Goal: Task Accomplishment & Management: Use online tool/utility

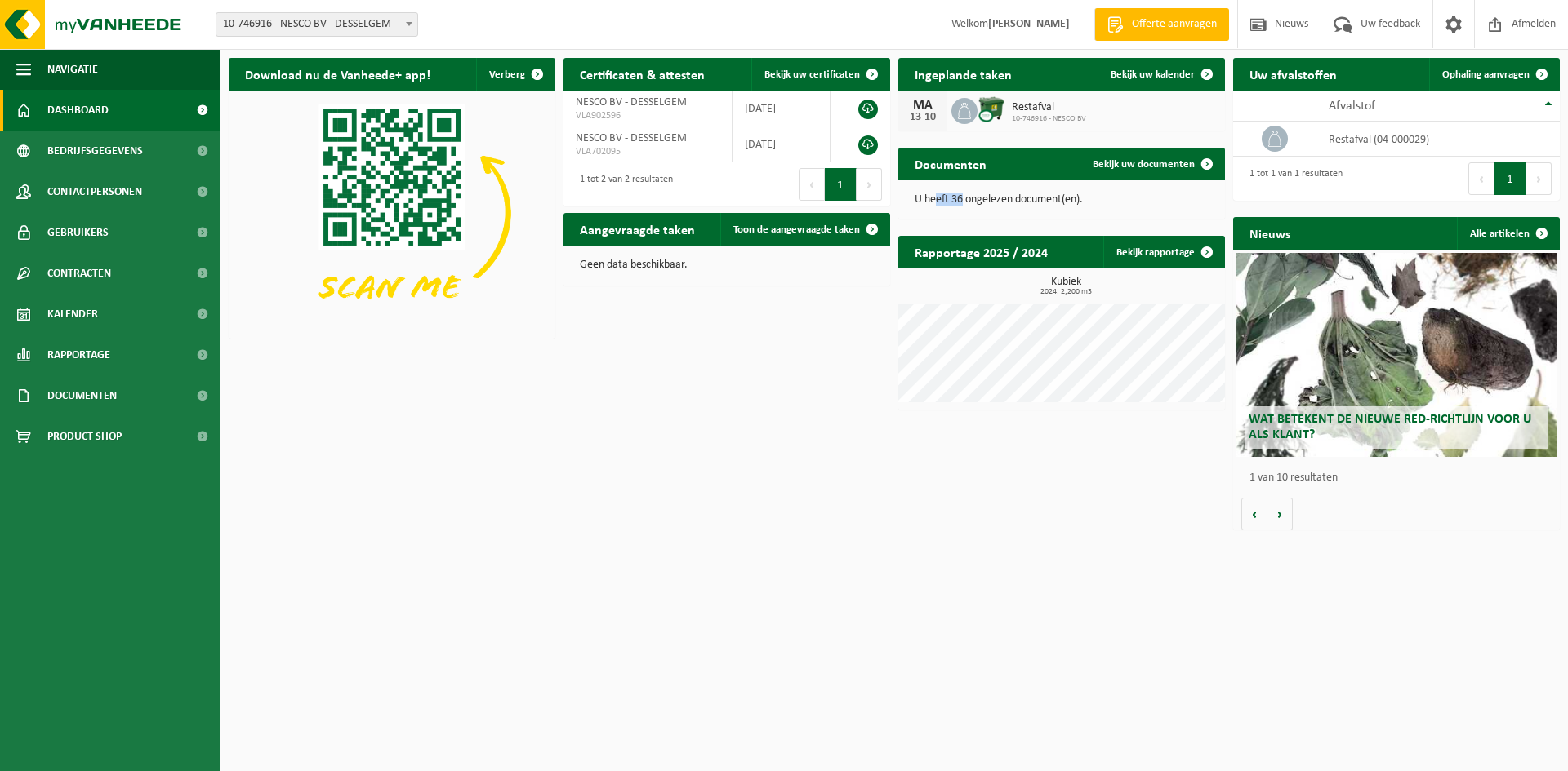
drag, startPoint x: 989, startPoint y: 198, endPoint x: 974, endPoint y: 194, distance: 15.5
click at [937, 198] on p "U heeft 36 ongelezen document(en)." at bounding box center [1062, 200] width 294 height 12
click at [1022, 204] on p "U heeft 36 ongelezen document(en)." at bounding box center [1062, 200] width 294 height 12
drag, startPoint x: 982, startPoint y: 205, endPoint x: 972, endPoint y: 205, distance: 10.0
click at [925, 208] on div "U heeft 36 ongelezen document(en)." at bounding box center [1061, 200] width 327 height 39
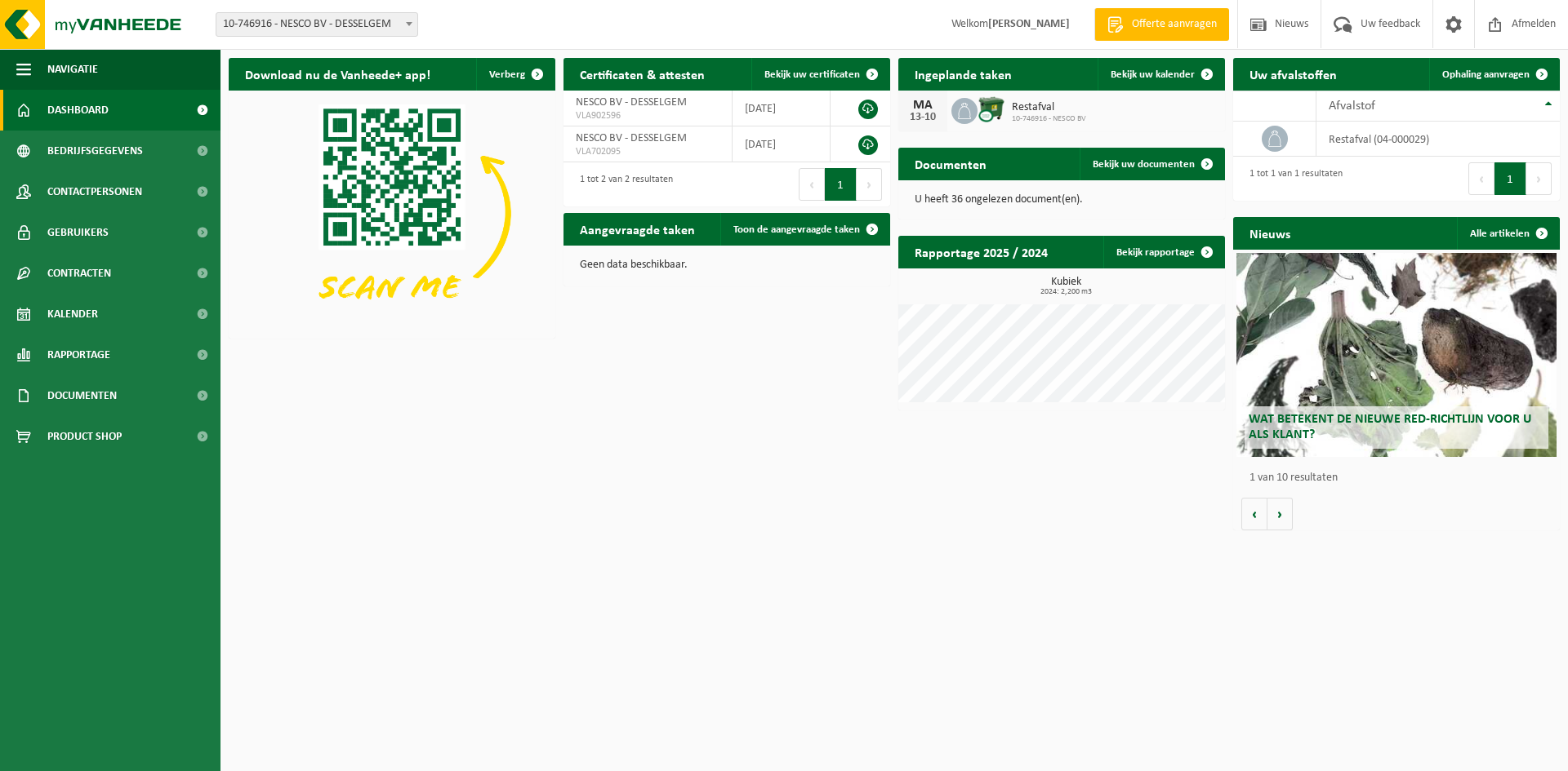
click at [1018, 217] on div "U heeft 36 ongelezen document(en)." at bounding box center [1061, 200] width 327 height 39
click at [1178, 77] on span "Bekijk uw kalender" at bounding box center [1152, 74] width 84 height 11
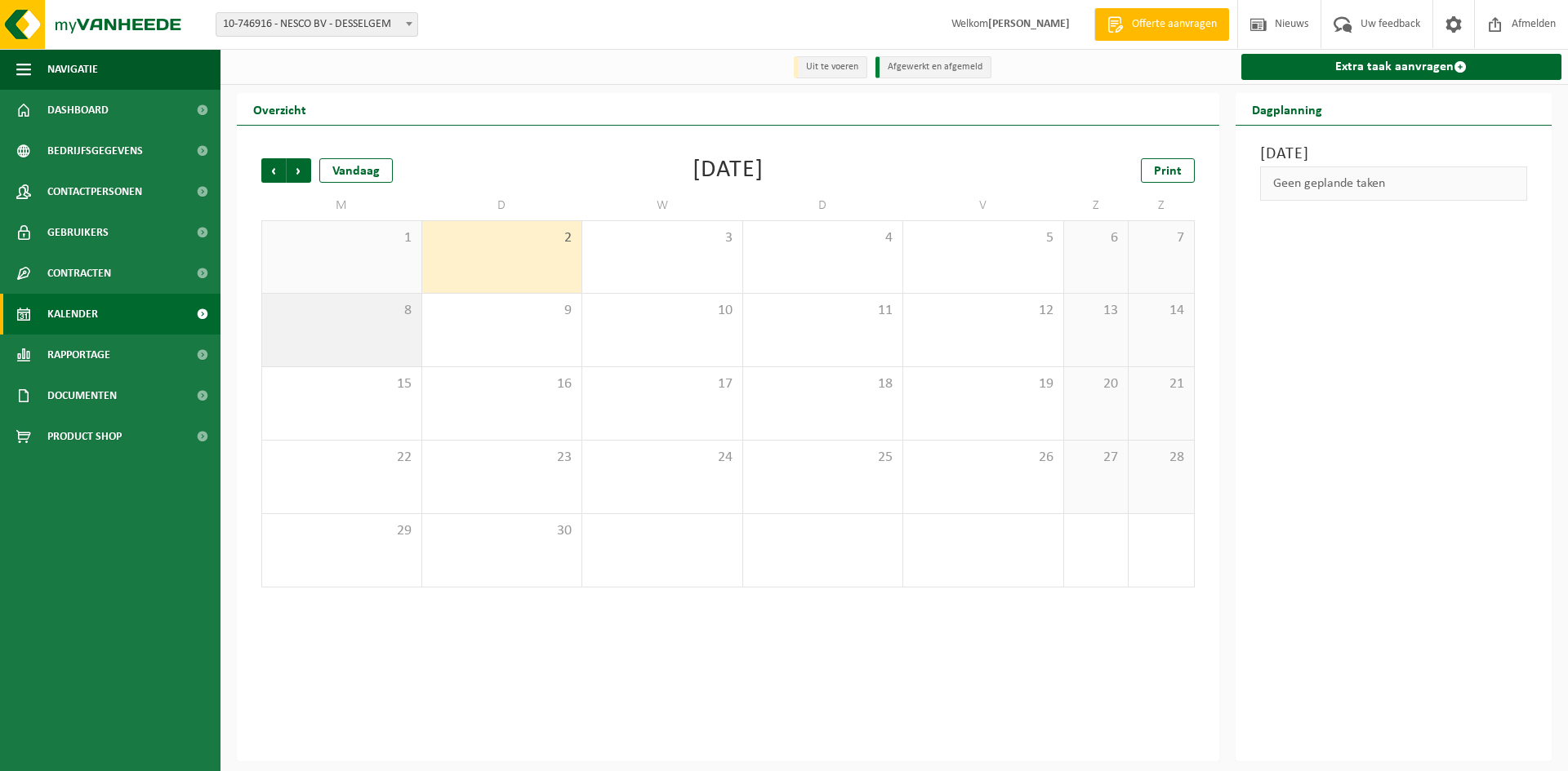
click at [377, 343] on div "8" at bounding box center [342, 330] width 159 height 73
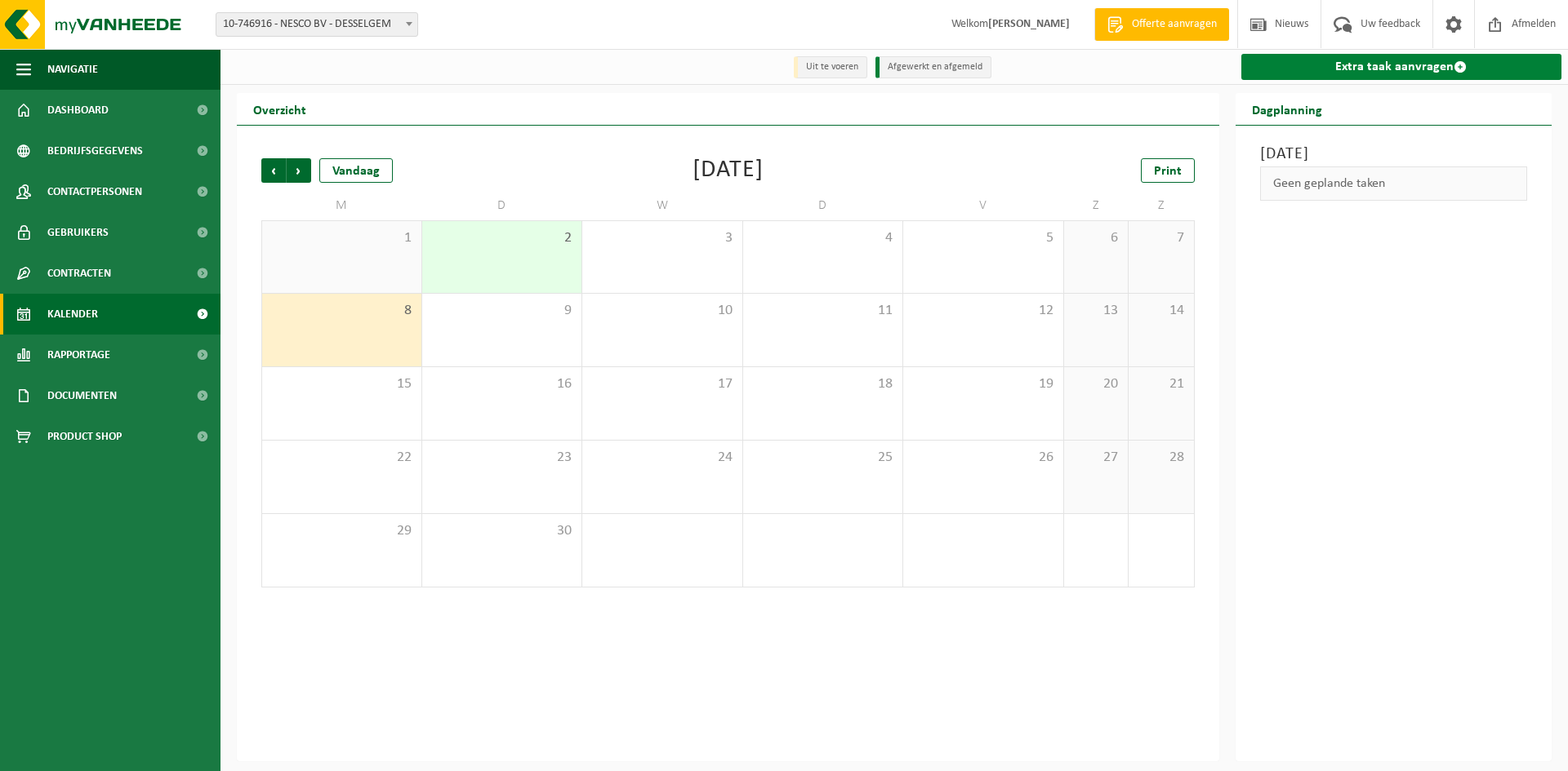
click at [1322, 66] on link "Extra taak aanvragen" at bounding box center [1401, 66] width 321 height 26
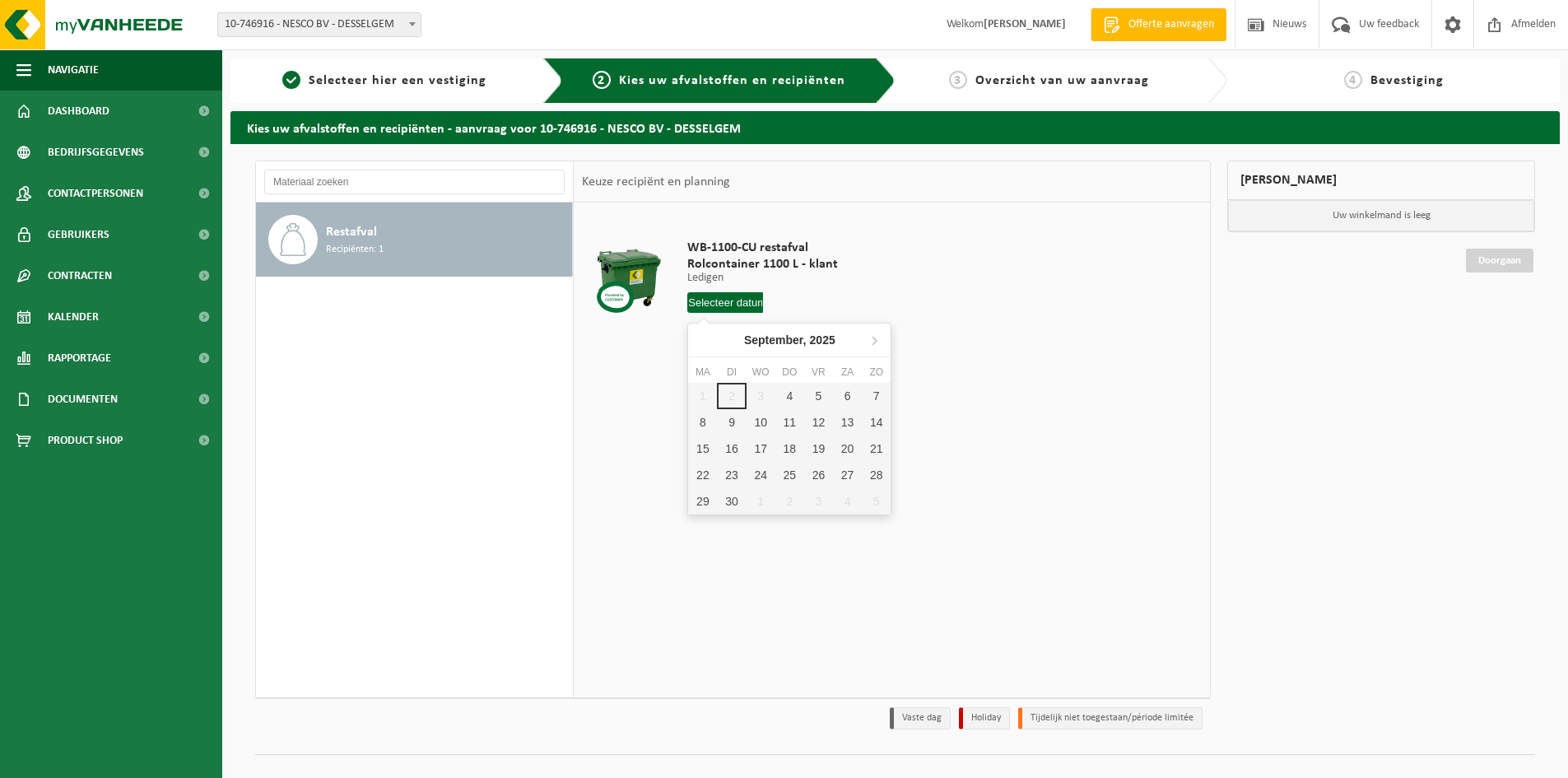
click at [706, 303] on input "text" at bounding box center [725, 303] width 76 height 21
click at [701, 421] on div "8" at bounding box center [703, 422] width 29 height 26
type input "Van 2025-09-08"
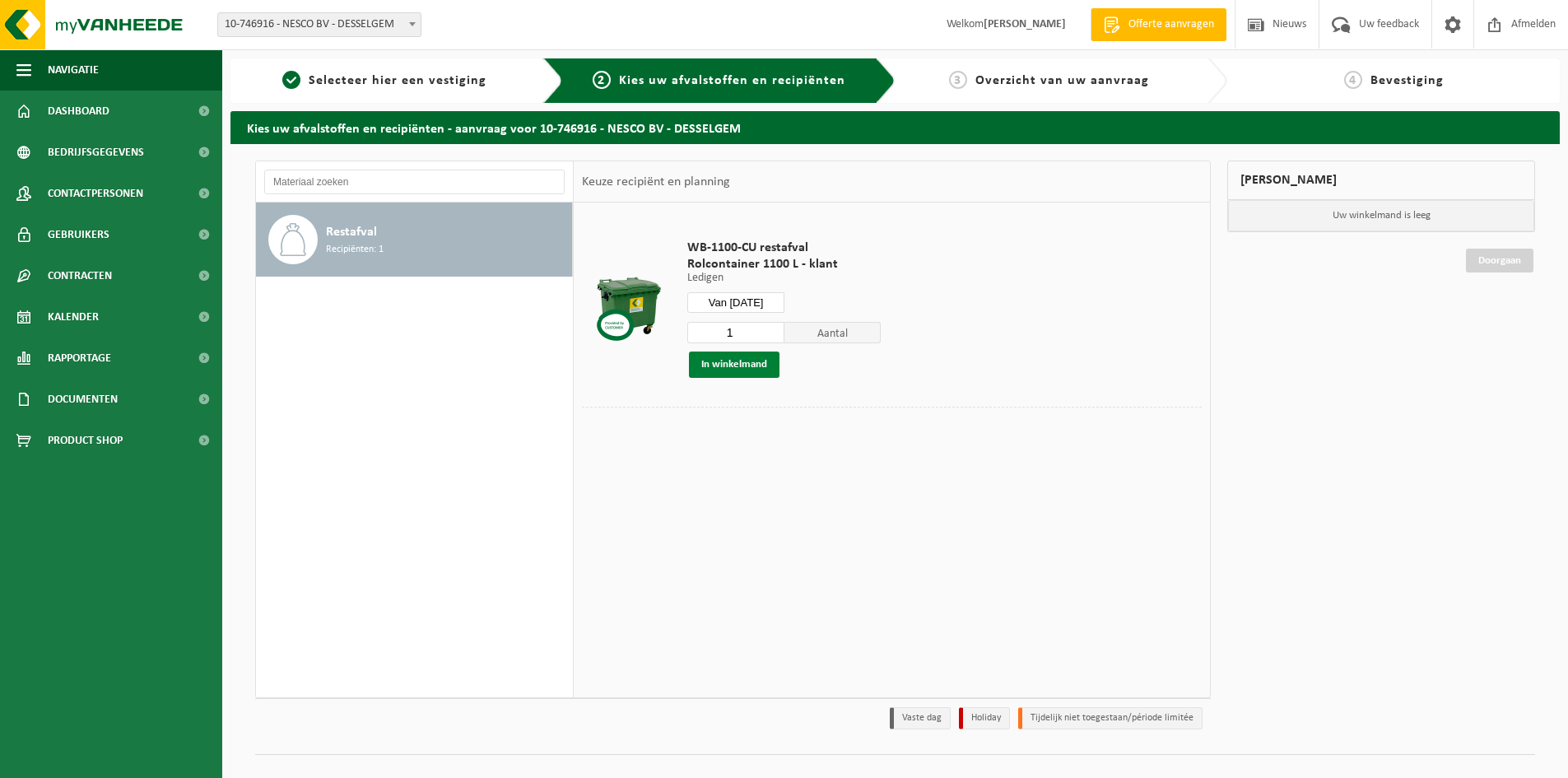
click at [741, 367] on button "In winkelmand" at bounding box center [734, 364] width 90 height 26
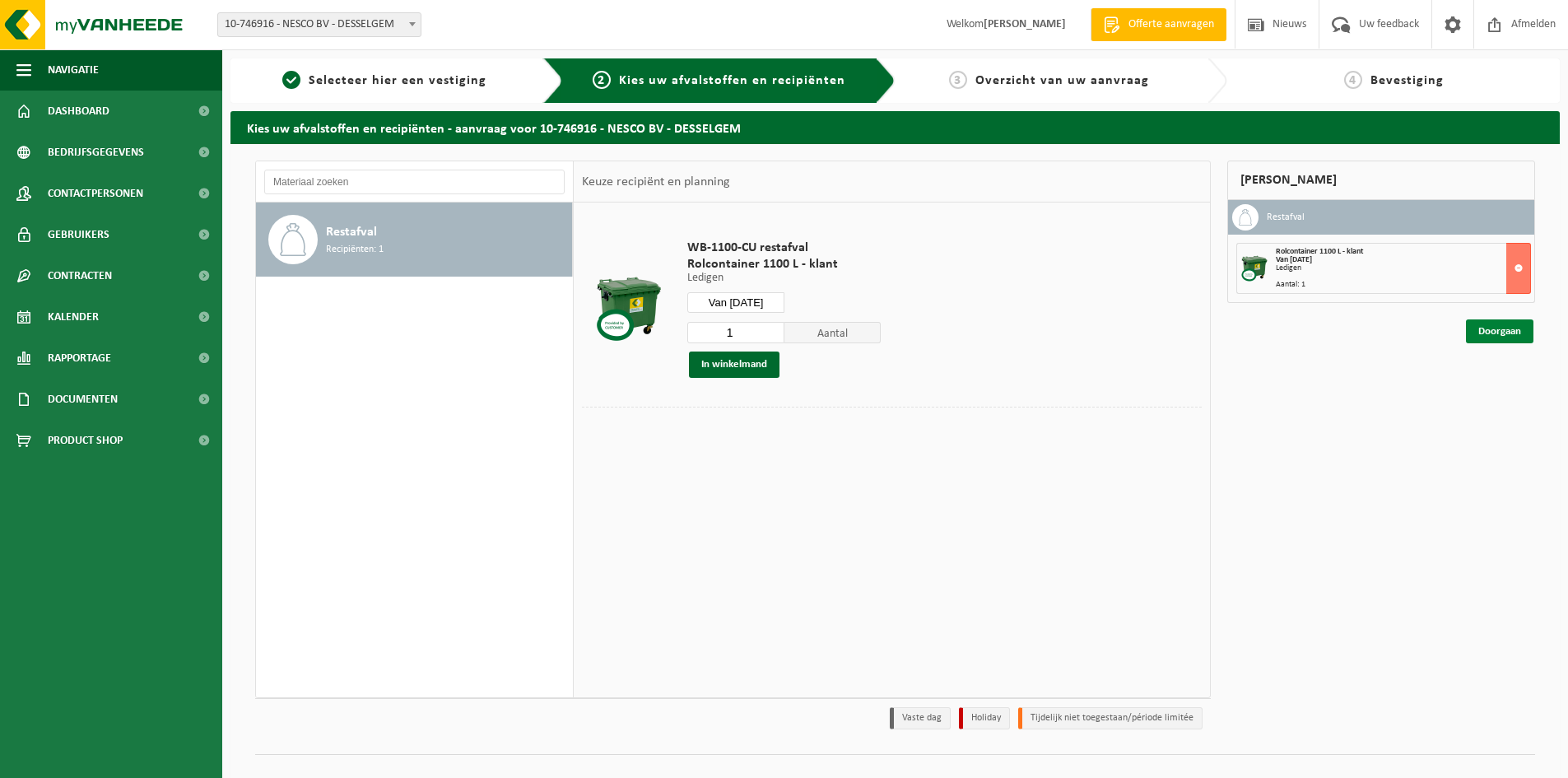
click at [1498, 336] on link "Doorgaan" at bounding box center [1499, 332] width 68 height 23
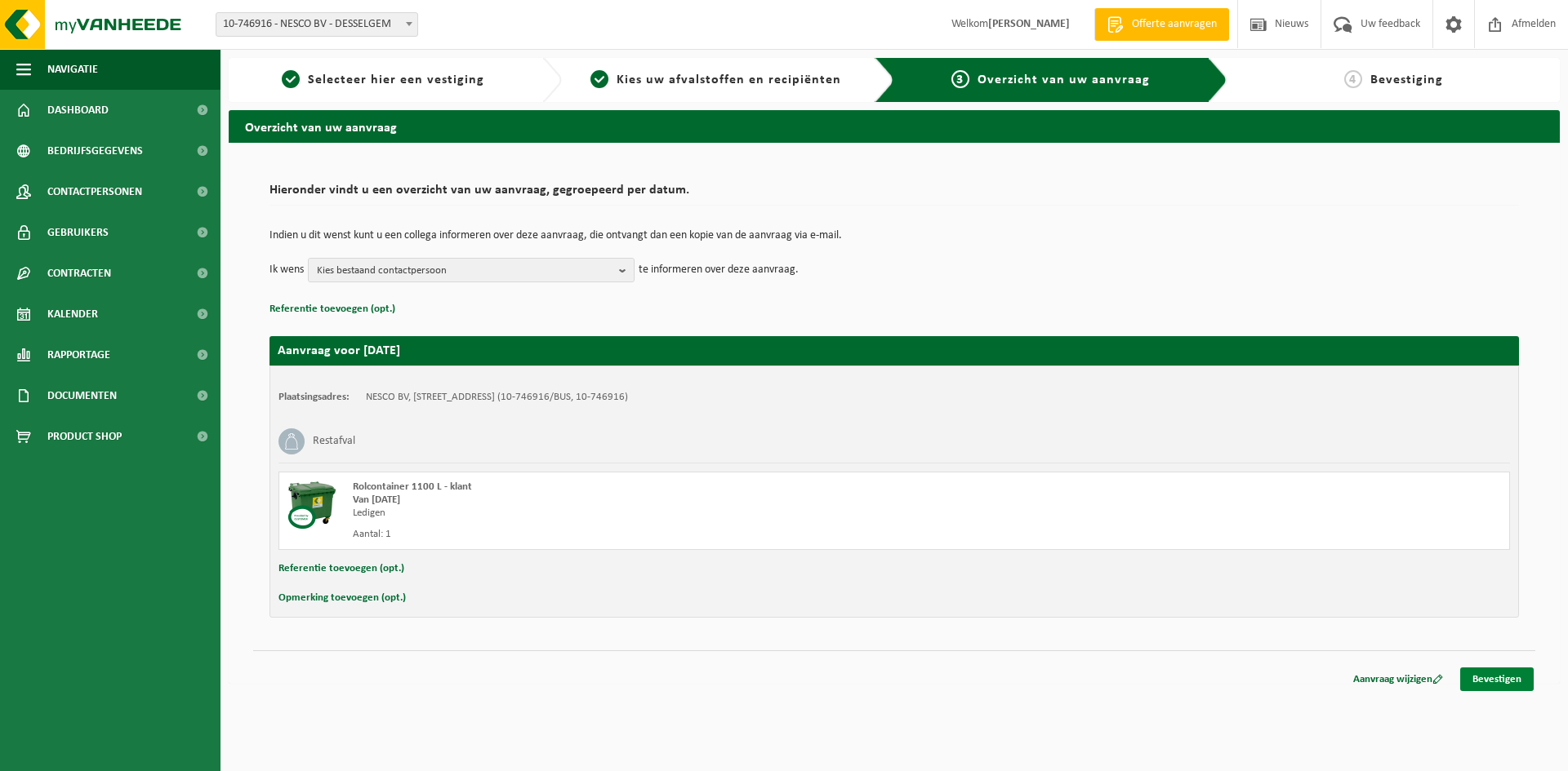
click at [1485, 679] on link "Bevestigen" at bounding box center [1497, 679] width 73 height 23
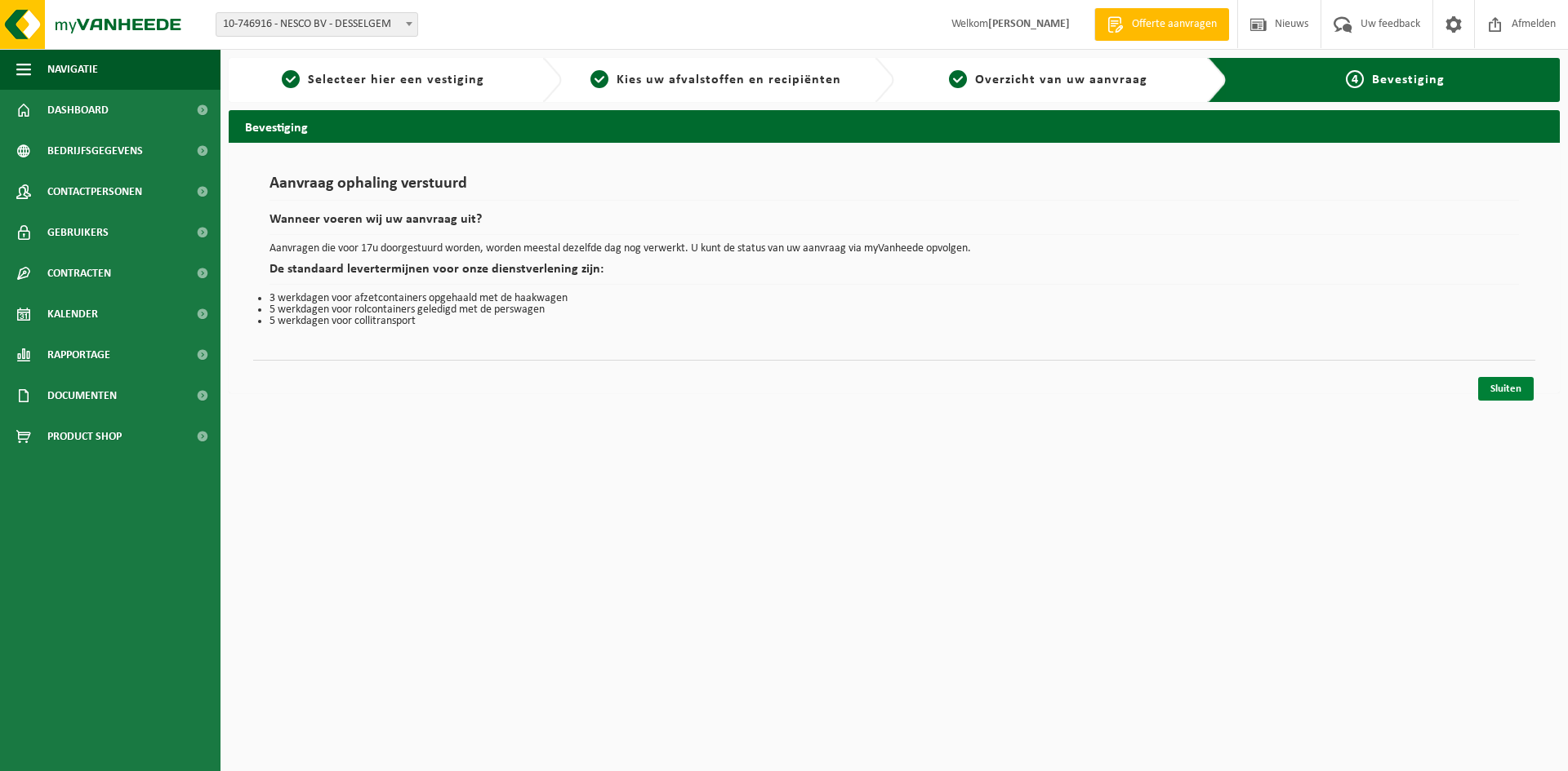
click at [1516, 377] on link "Sluiten" at bounding box center [1506, 389] width 56 height 23
